Goal: Contribute content: Add original content to the website for others to see

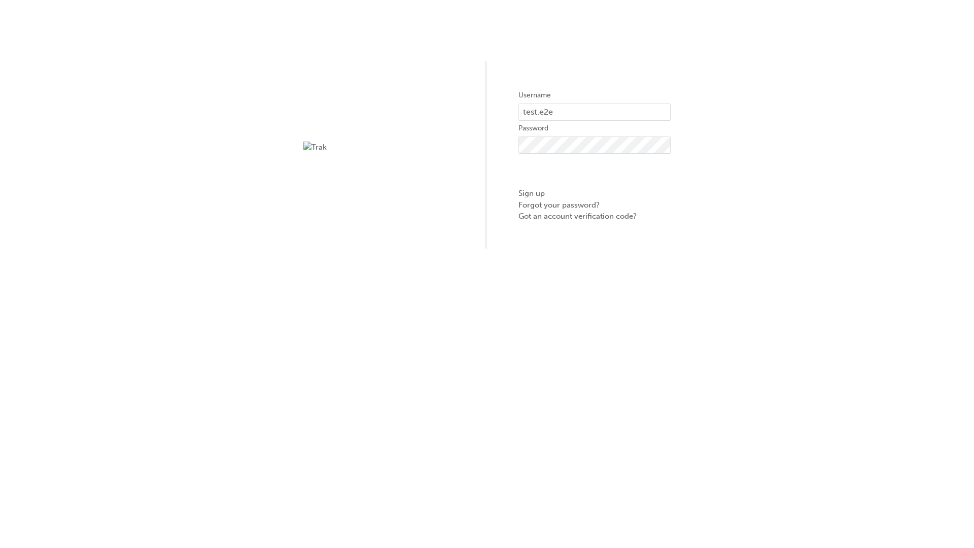
type input "test.e2e.user31"
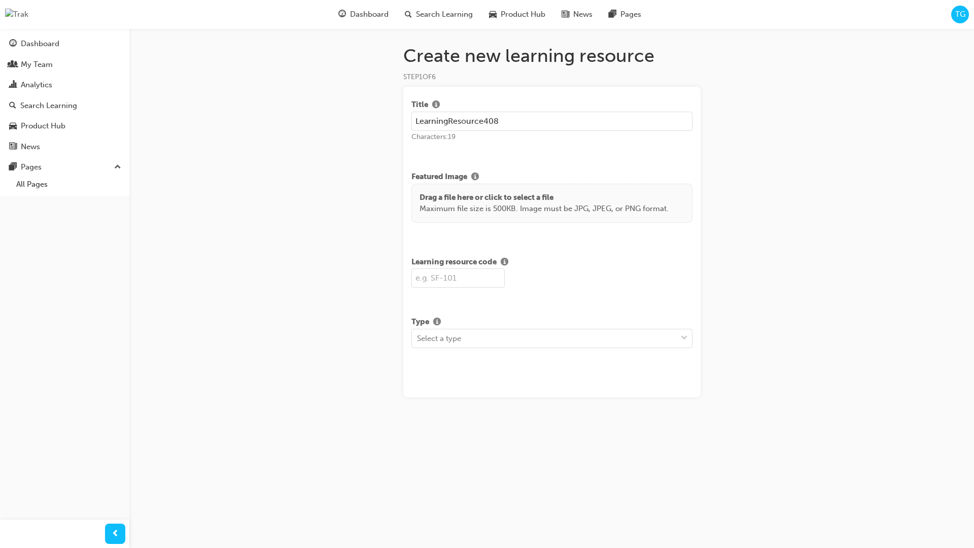
type input "LearningResource408"
type input "LR408"
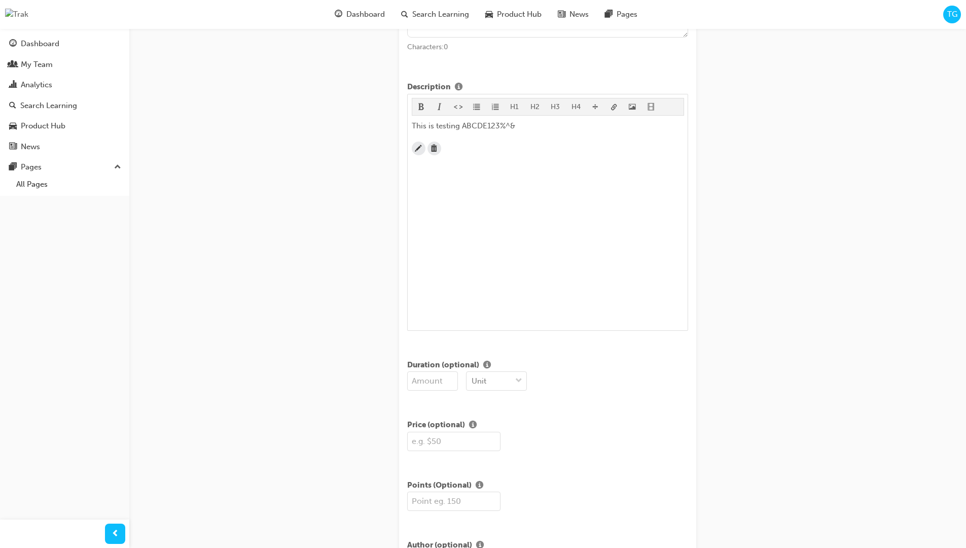
scroll to position [245, 0]
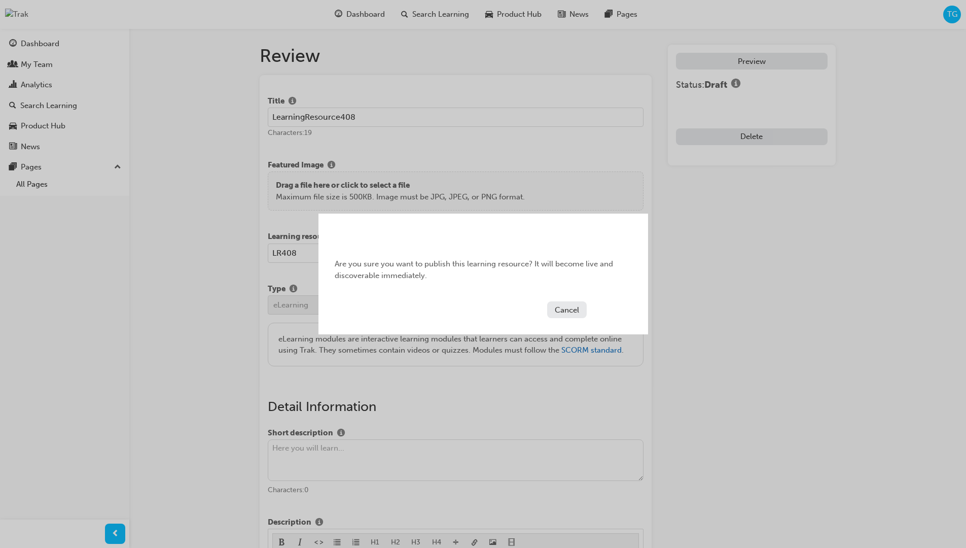
scroll to position [194, 0]
